Goal: Navigation & Orientation: Go to known website

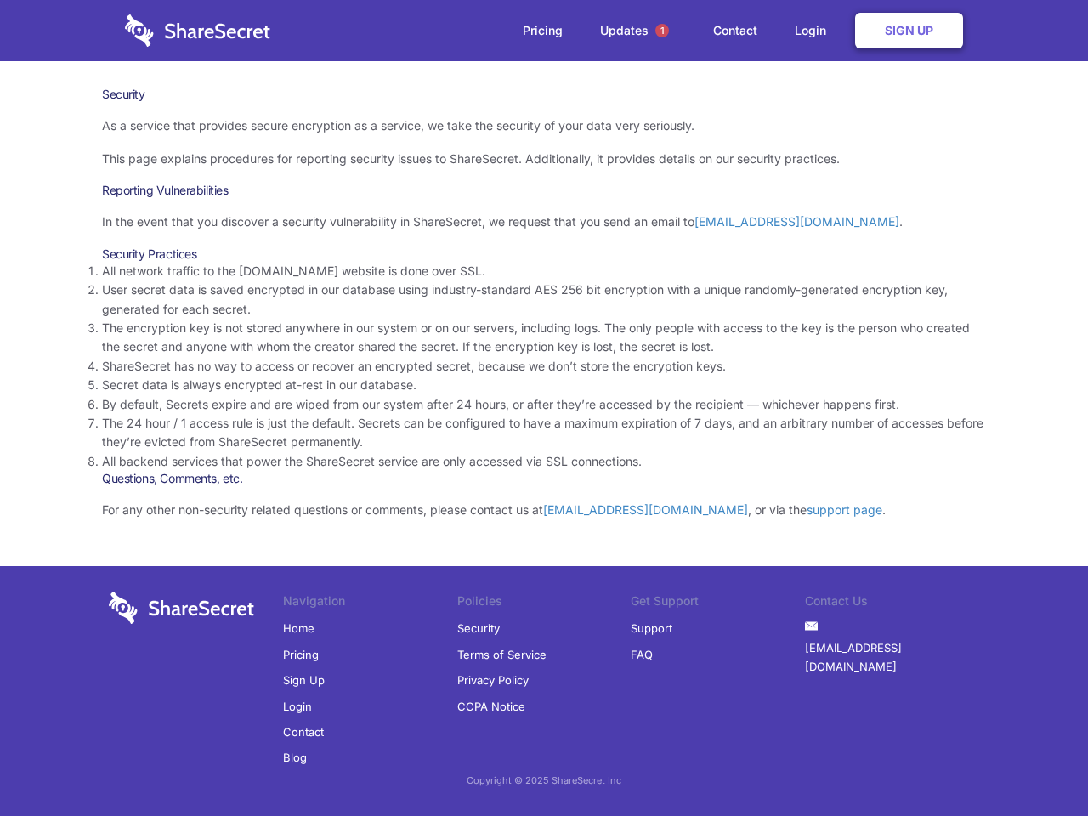
click at [544, 408] on li "By default, Secrets expire and are wiped from our system after 24 hours, or aft…" at bounding box center [544, 404] width 884 height 19
click at [662, 31] on span "1" at bounding box center [663, 31] width 14 height 14
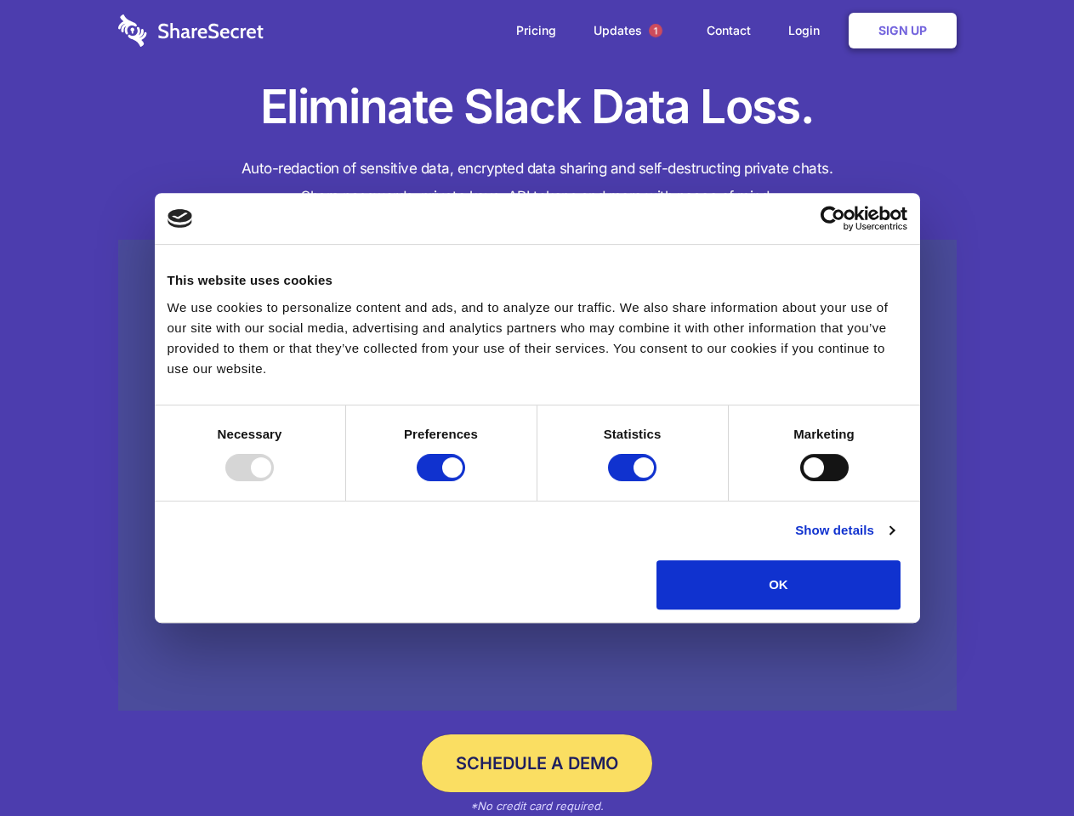
click at [274, 481] on div at bounding box center [249, 467] width 48 height 27
click at [465, 481] on input "Preferences" at bounding box center [441, 467] width 48 height 27
checkbox input "false"
click at [634, 481] on input "Statistics" at bounding box center [632, 467] width 48 height 27
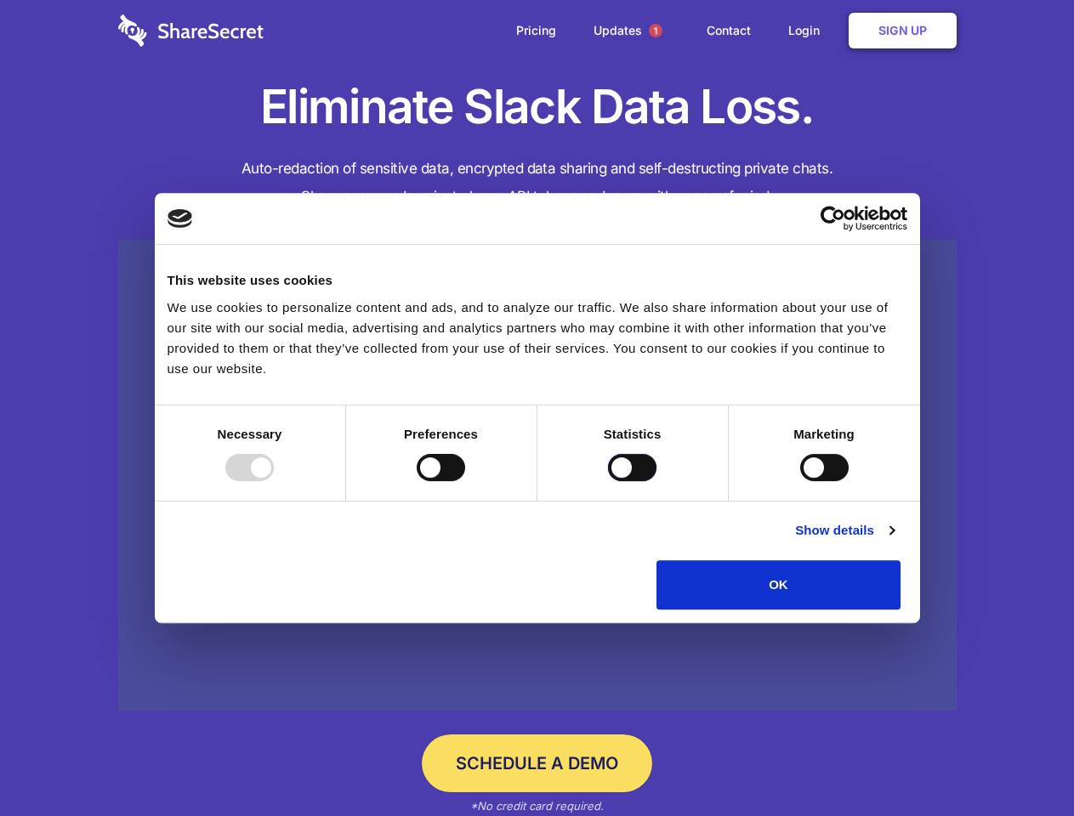
checkbox input "false"
click at [800, 481] on input "Marketing" at bounding box center [824, 467] width 48 height 27
checkbox input "true"
click at [894, 541] on link "Show details" at bounding box center [844, 530] width 99 height 20
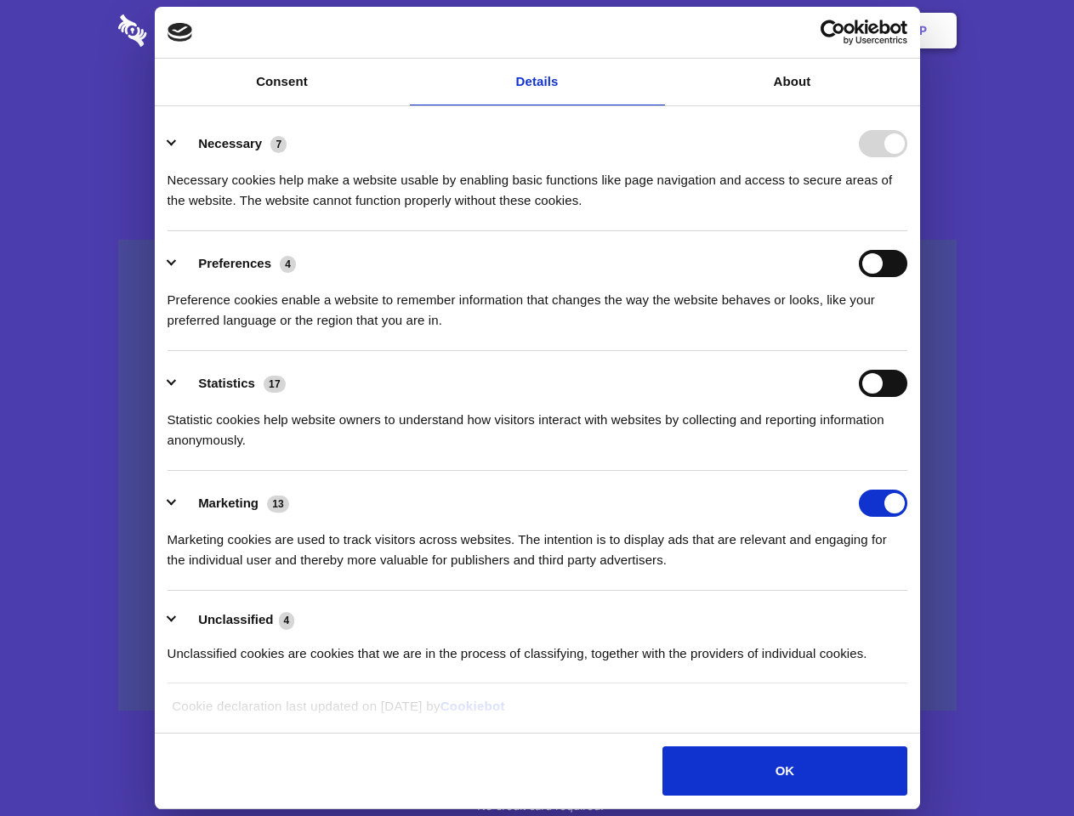
click at [907, 231] on li "Necessary 7 Necessary cookies help make a website usable by enabling basic func…" at bounding box center [537, 171] width 740 height 120
